Goal: Find specific page/section: Find specific page/section

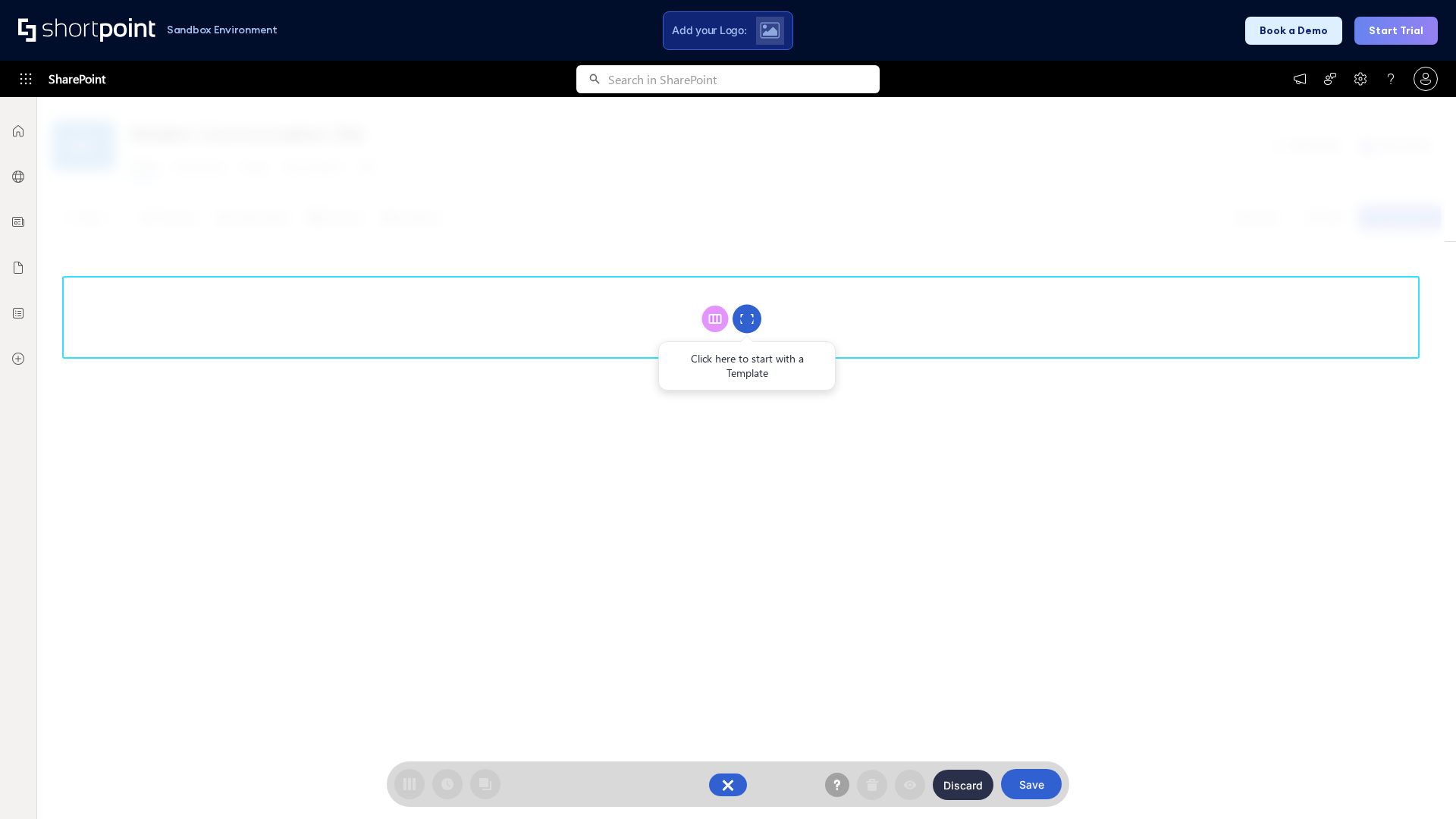
click at [747, 319] on circle at bounding box center [747, 319] width 28 height 28
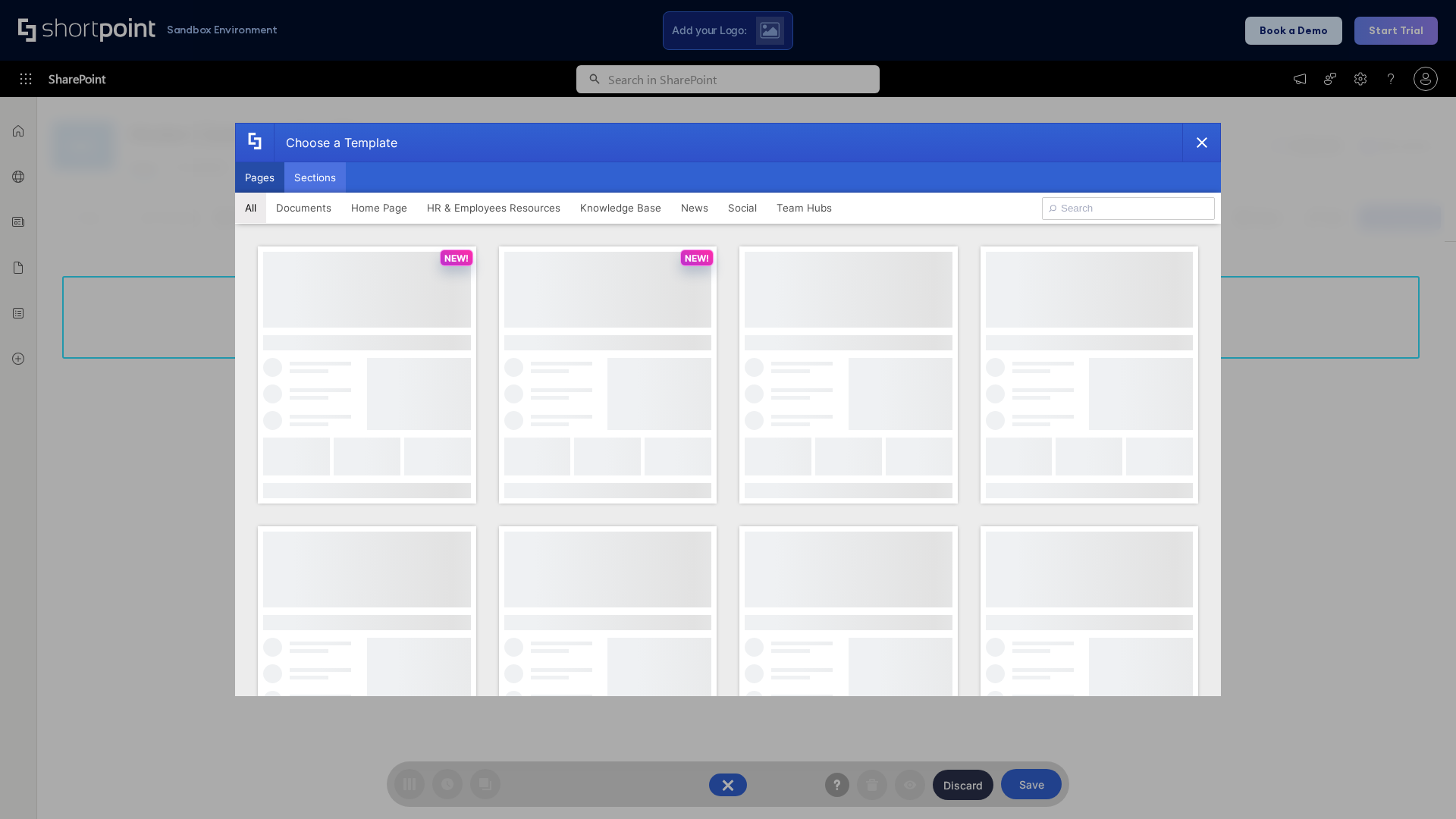
click at [314, 178] on button "Sections" at bounding box center [314, 178] width 61 height 30
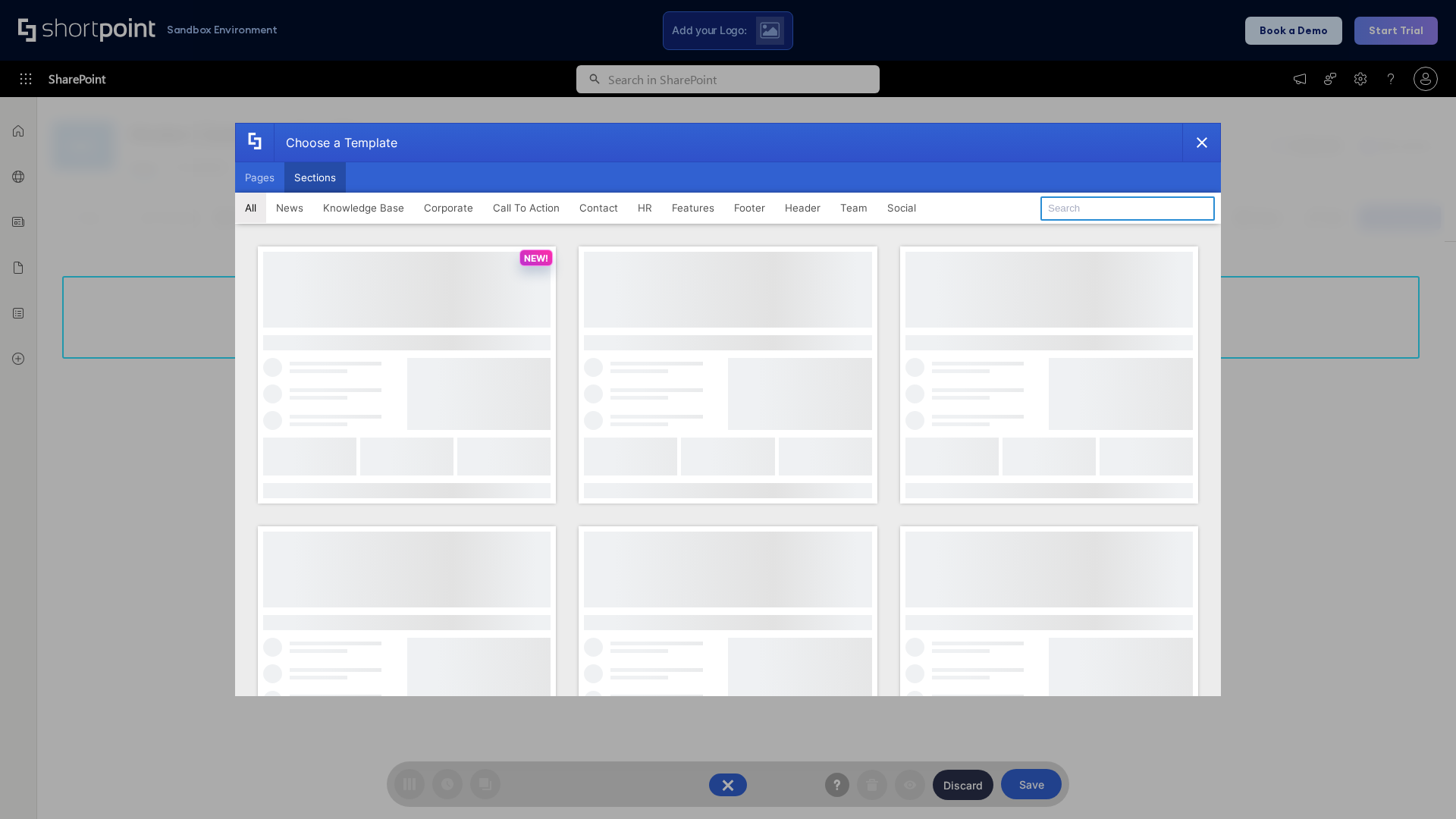
type input "Service Block 2"
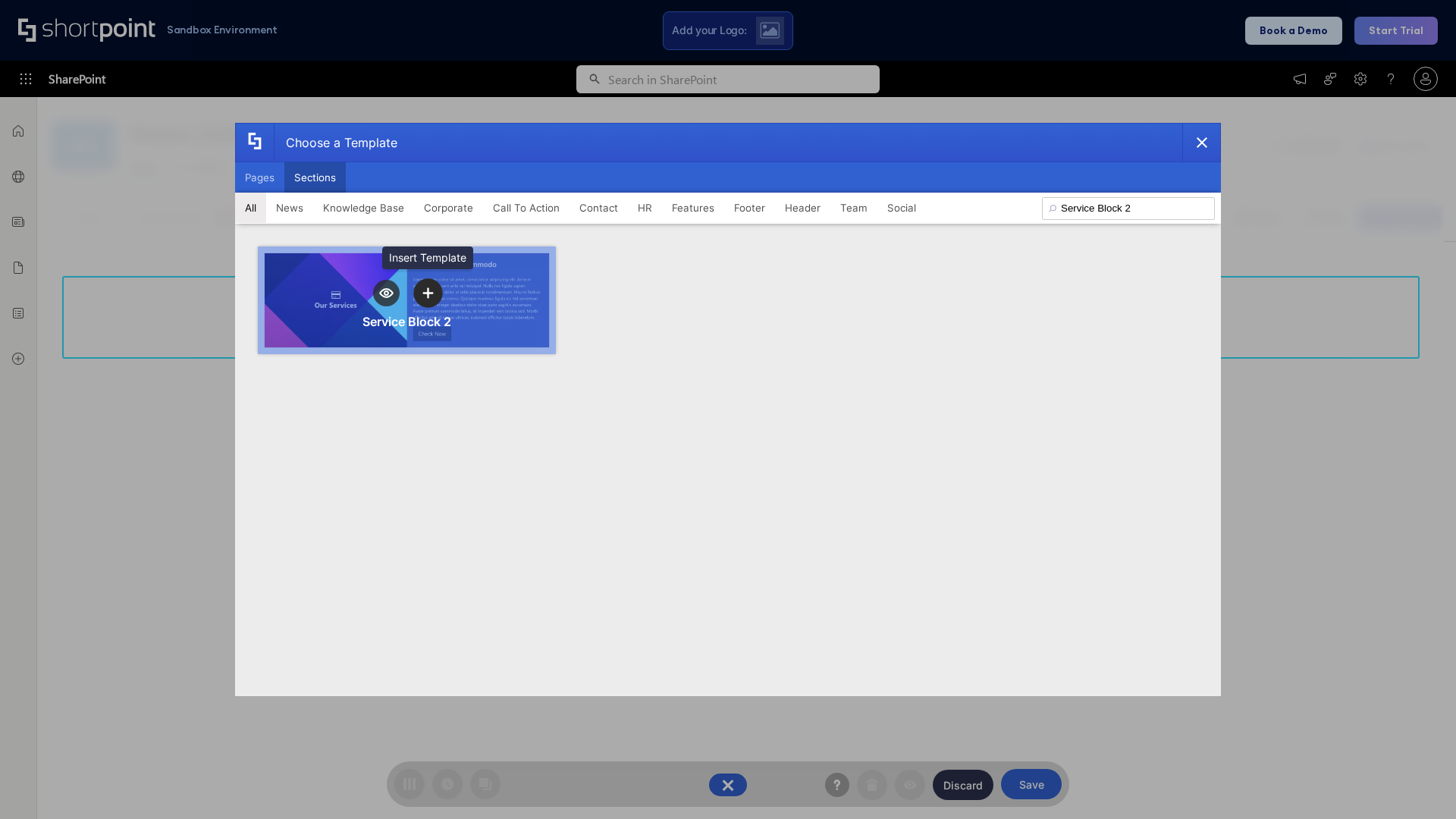
click at [428, 293] on icon "template selector" at bounding box center [428, 293] width 11 height 11
